Goal: Register for event/course

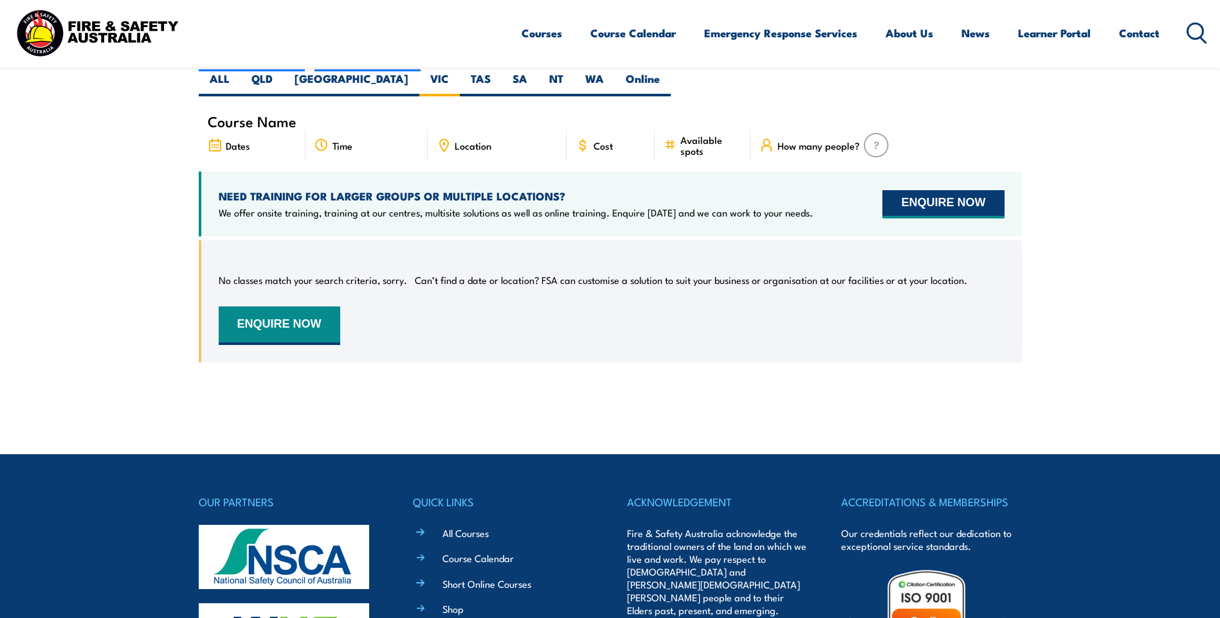
click at [907, 190] on button "ENQUIRE NOW" at bounding box center [943, 204] width 122 height 28
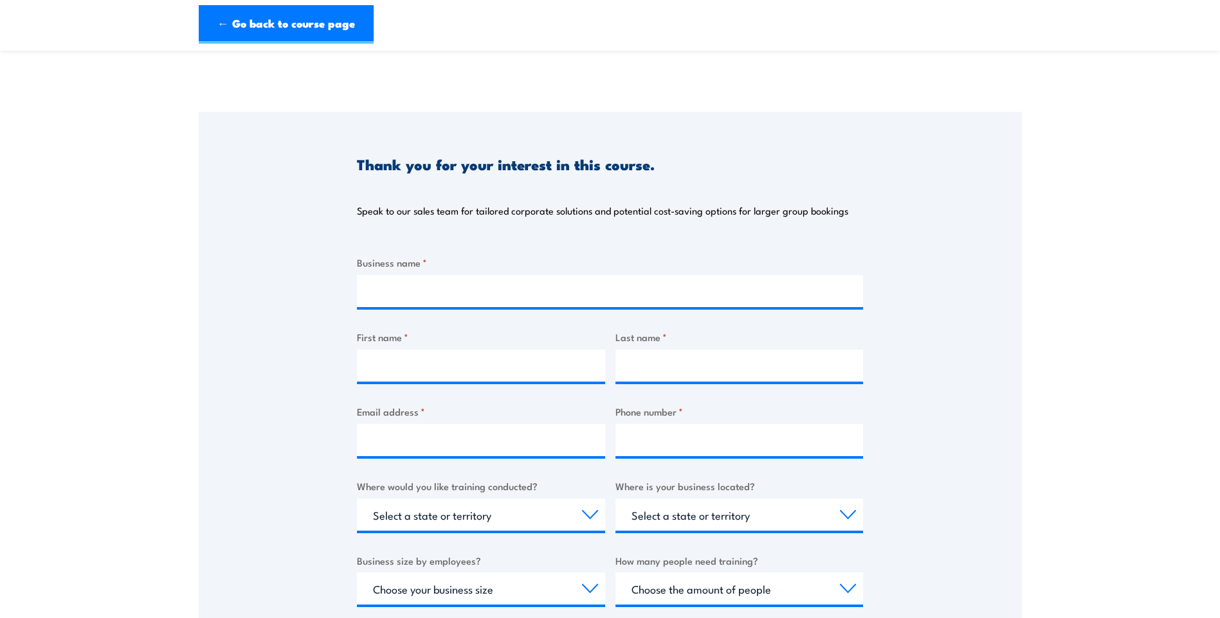
scroll to position [64, 0]
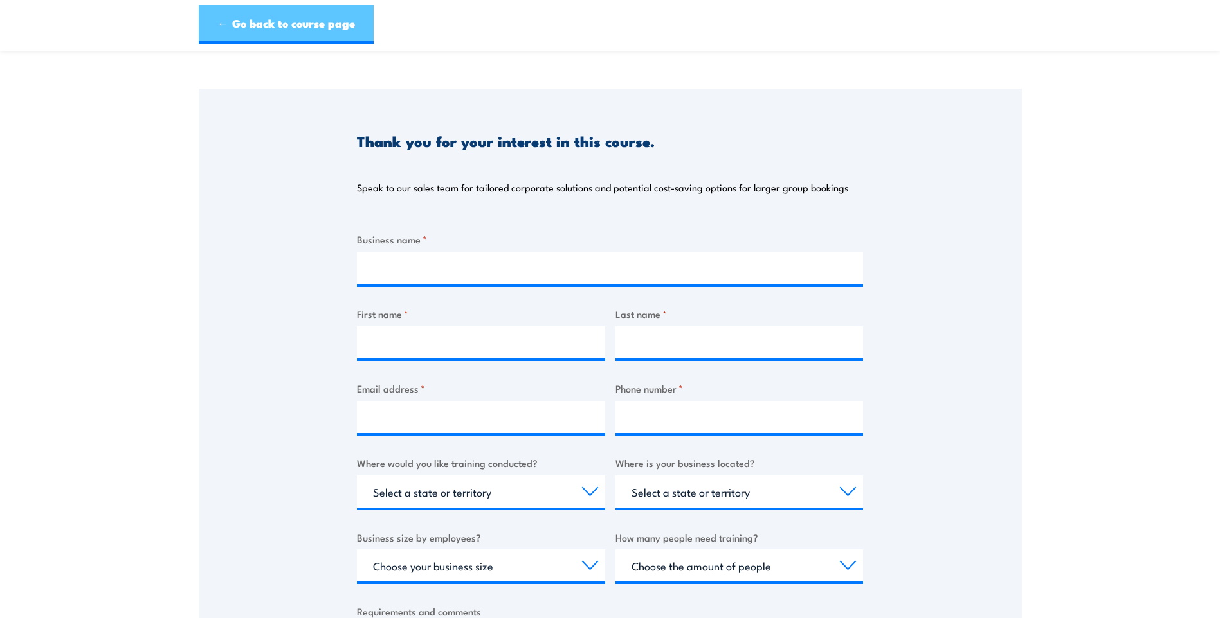
click at [294, 24] on link "← Go back to course page" at bounding box center [286, 24] width 175 height 39
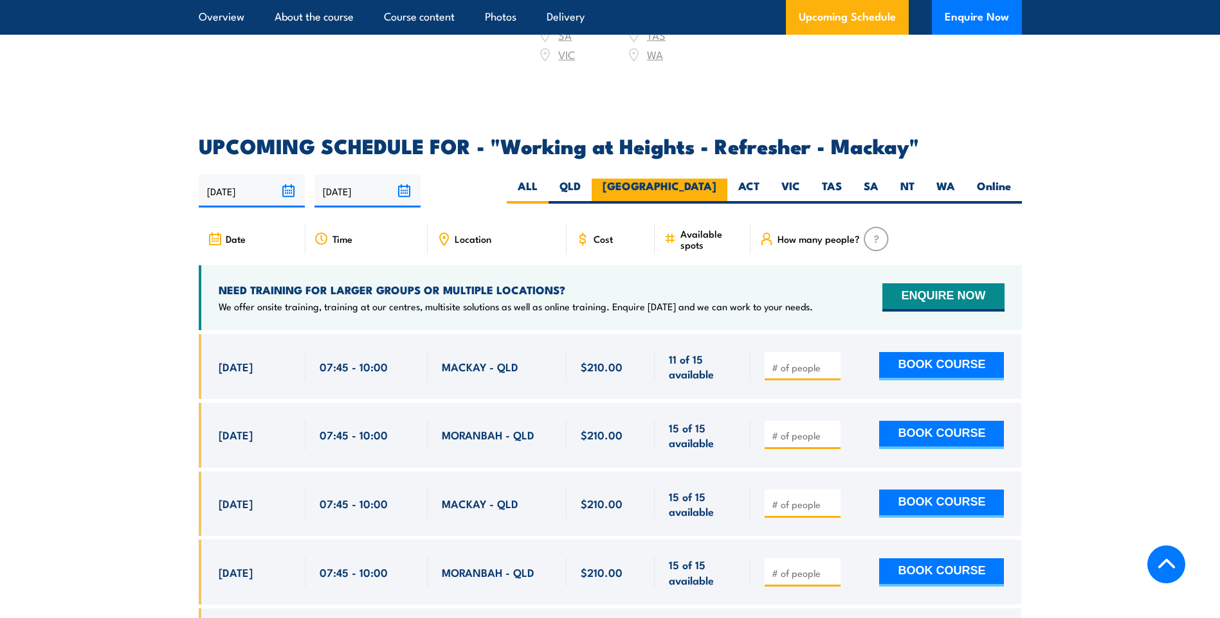
scroll to position [1806, 0]
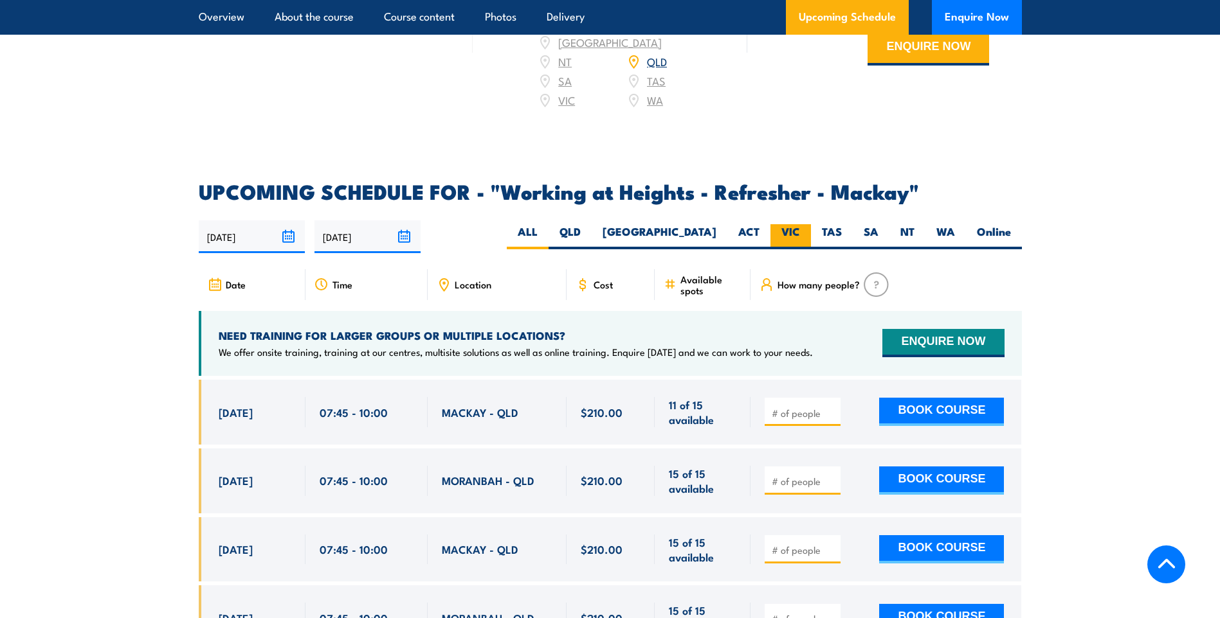
click at [794, 248] on label "VIC" at bounding box center [790, 236] width 41 height 25
click at [800, 233] on input "VIC" at bounding box center [804, 228] width 8 height 8
radio input "true"
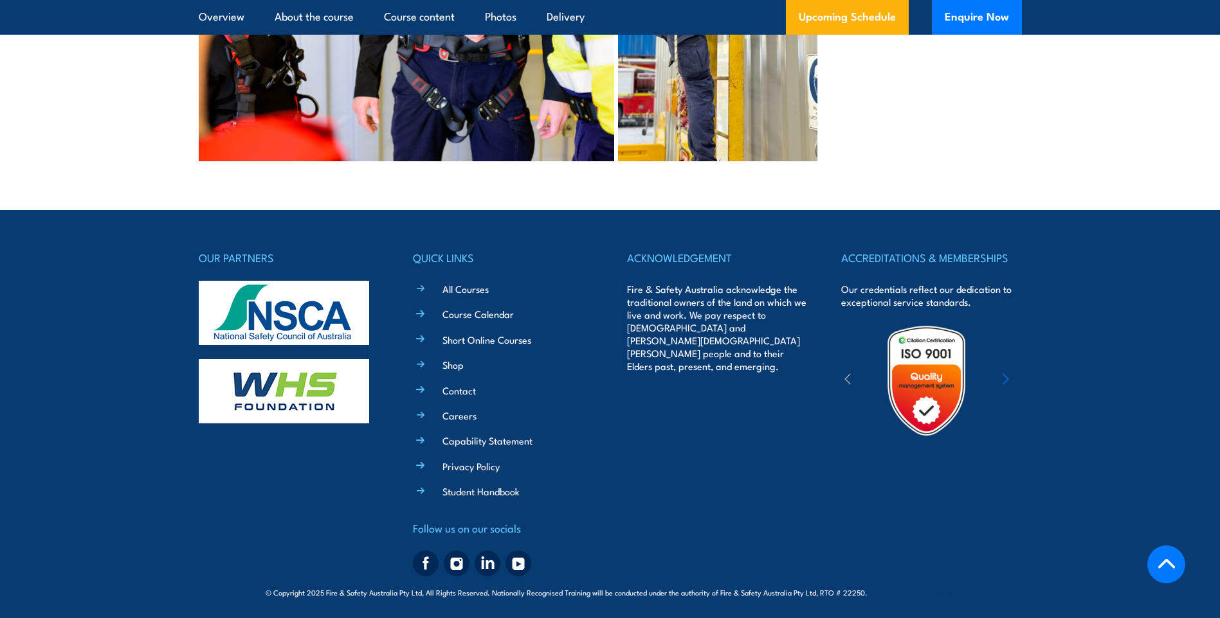
scroll to position [3101, 0]
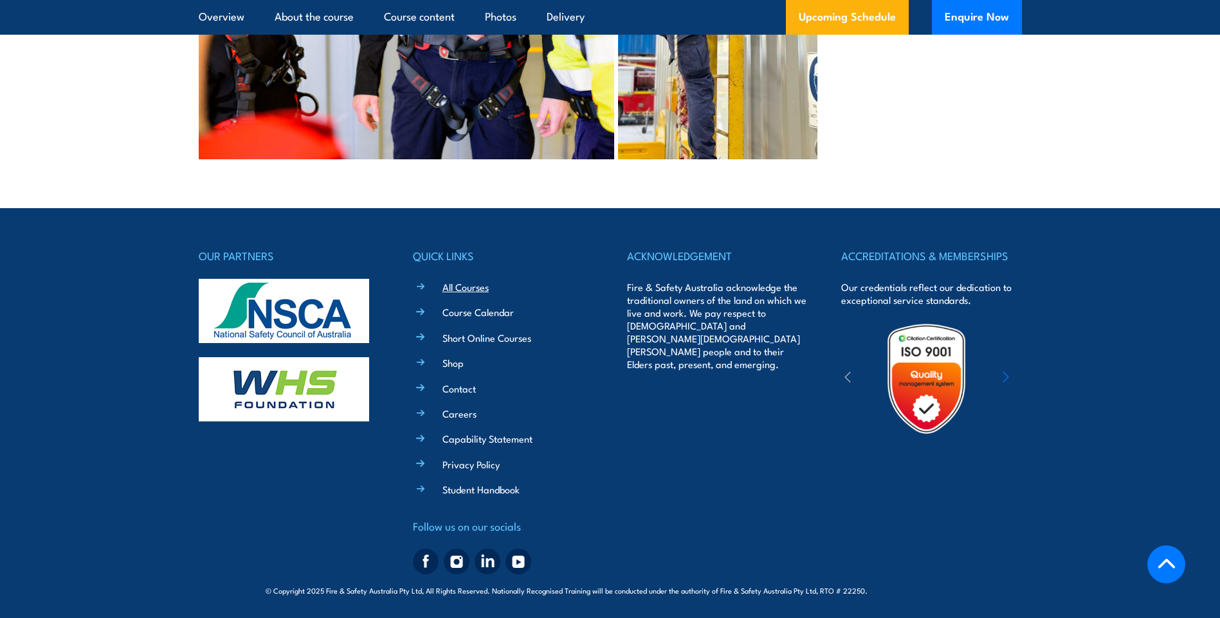
click at [470, 287] on link "All Courses" at bounding box center [465, 287] width 46 height 14
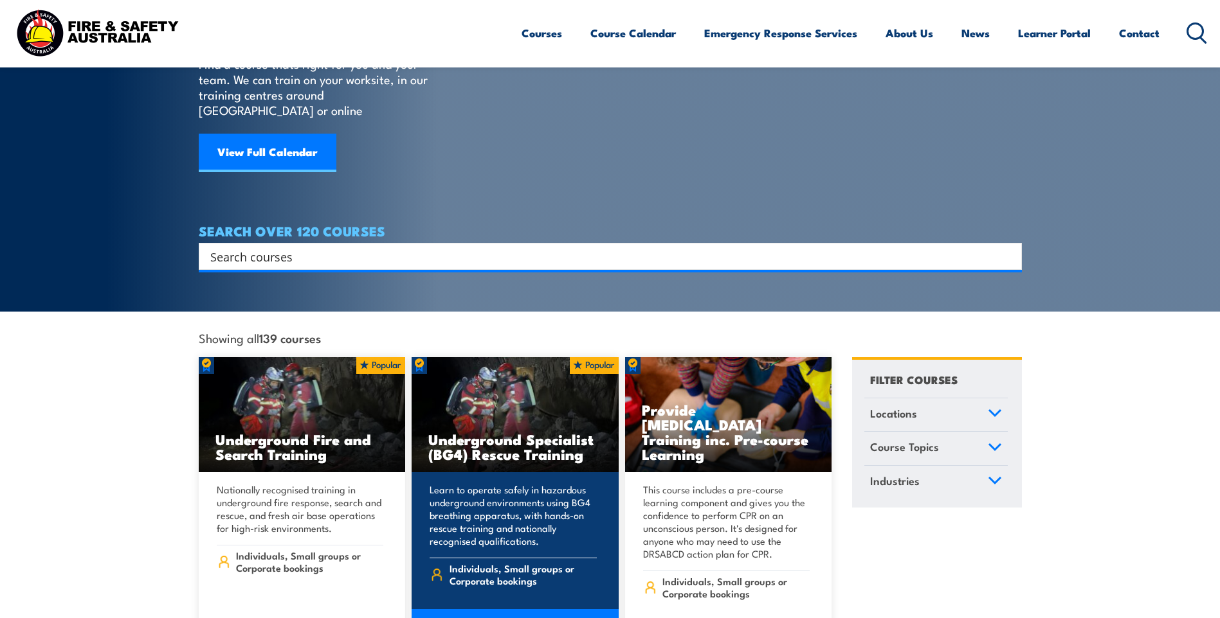
scroll to position [129, 0]
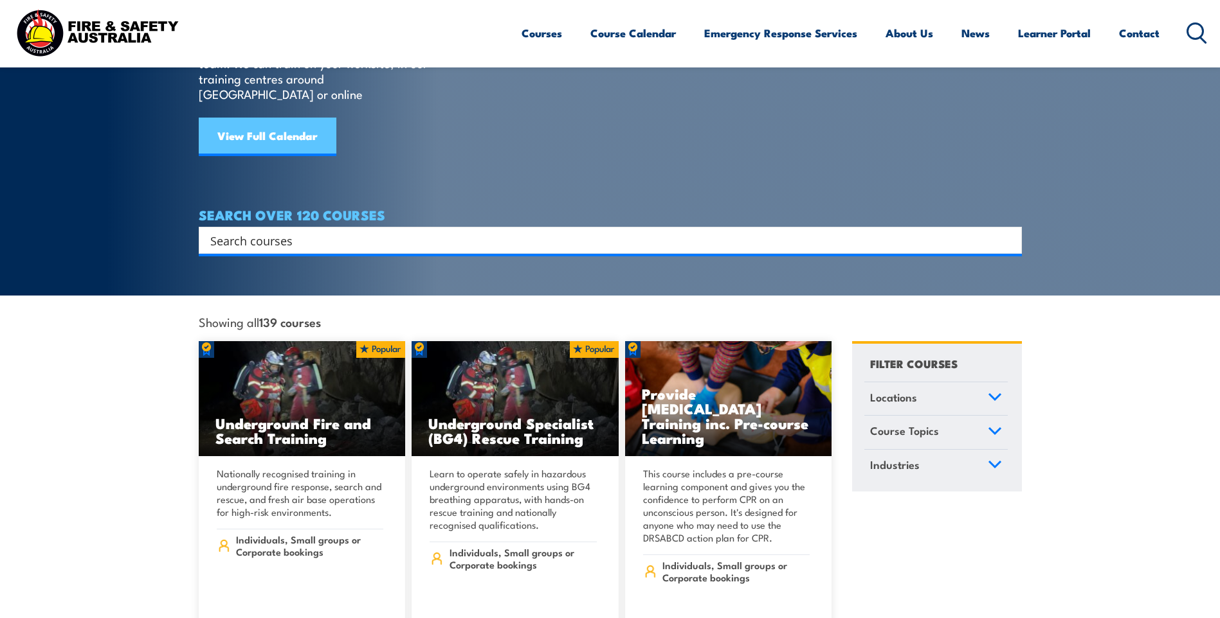
click at [270, 122] on link "View Full Calendar" at bounding box center [268, 137] width 138 height 39
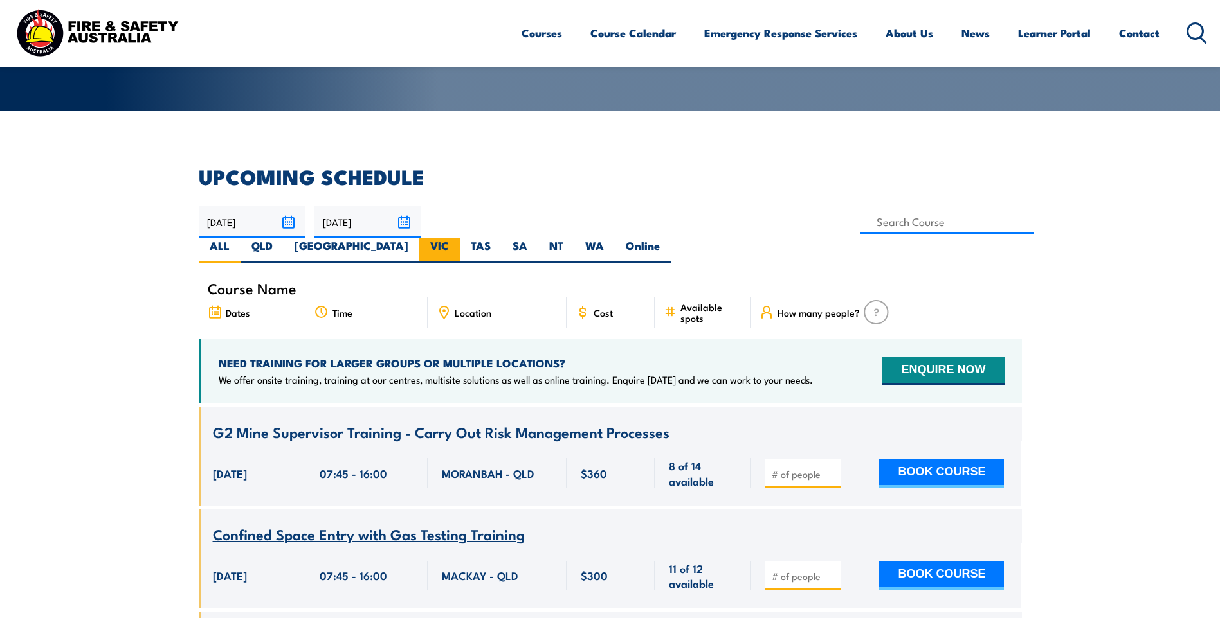
click at [460, 239] on label "VIC" at bounding box center [439, 251] width 41 height 25
click at [457, 239] on input "VIC" at bounding box center [453, 243] width 8 height 8
radio input "true"
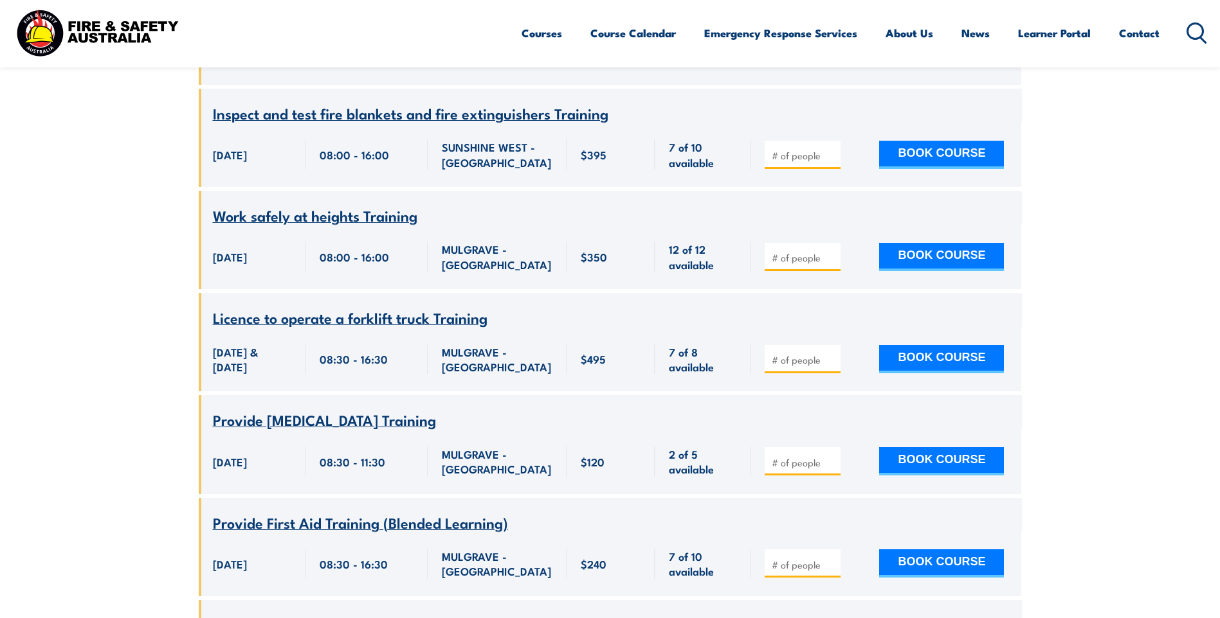
scroll to position [4667, 0]
